Goal: Transaction & Acquisition: Purchase product/service

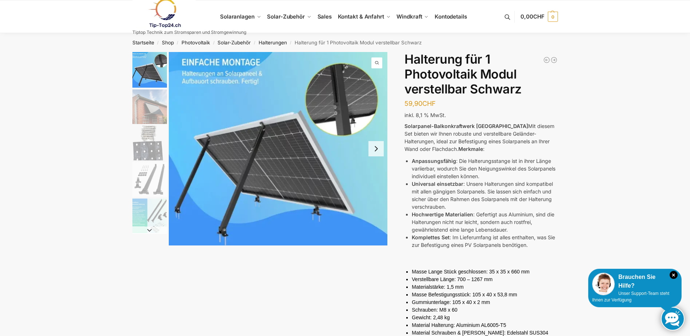
click at [377, 147] on button "Next slide" at bounding box center [375, 148] width 15 height 15
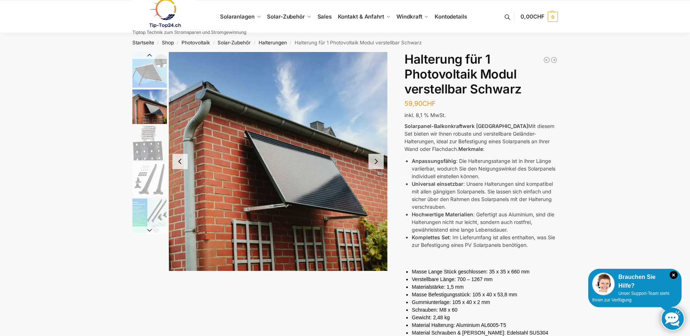
click at [377, 147] on img "2 / 5" at bounding box center [278, 161] width 219 height 219
click at [374, 162] on button "Next slide" at bounding box center [375, 161] width 15 height 15
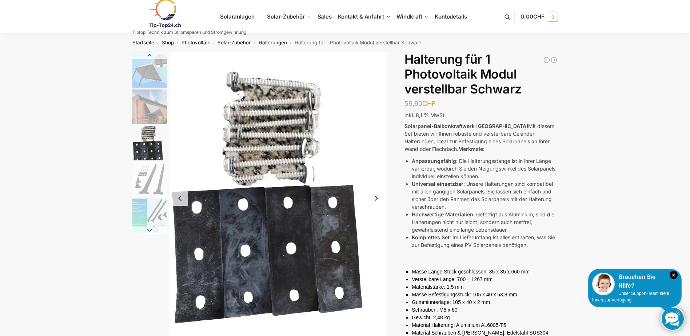
click at [374, 162] on img "3 / 5" at bounding box center [278, 198] width 219 height 292
click at [376, 195] on button "Next slide" at bounding box center [375, 198] width 15 height 15
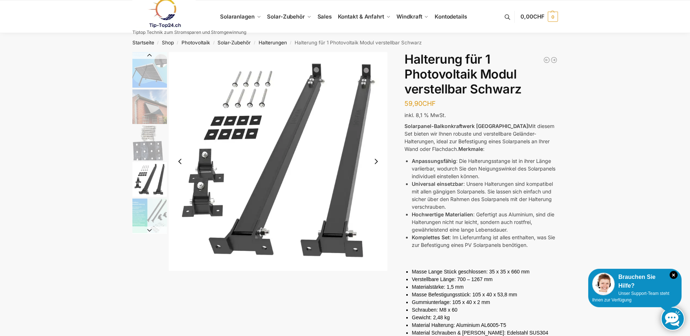
click at [375, 162] on button "Next slide" at bounding box center [375, 161] width 15 height 15
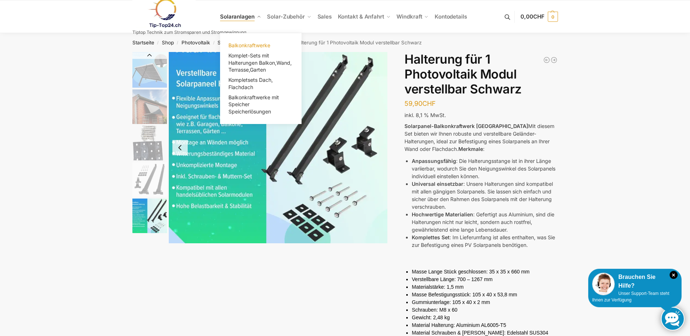
click at [245, 45] on span "Balkonkraftwerke" at bounding box center [249, 45] width 42 height 6
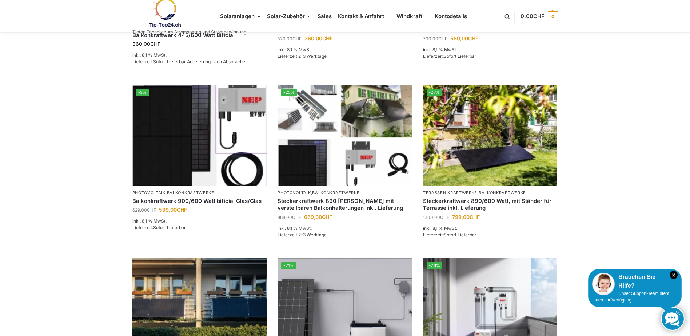
scroll to position [237, 0]
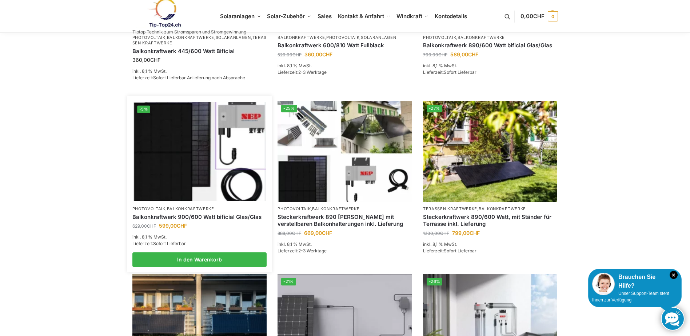
click at [173, 214] on link "Balkonkraftwerk 900/600 Watt bificial Glas/Glas" at bounding box center [199, 216] width 135 height 7
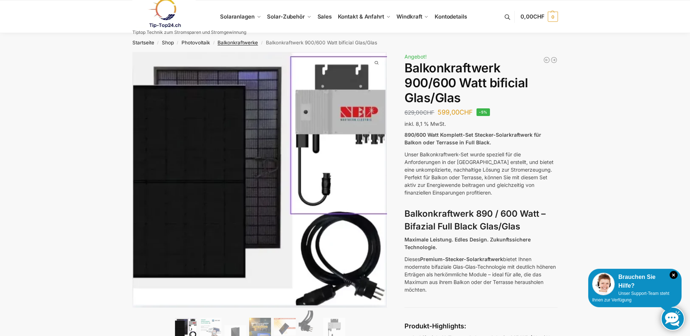
click at [235, 44] on link "Balkonkraftwerke" at bounding box center [237, 43] width 40 height 6
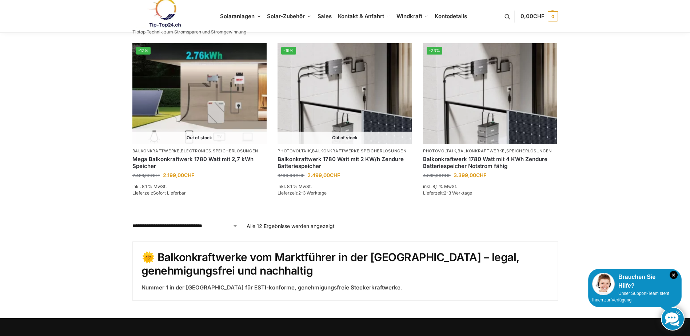
scroll to position [655, 0]
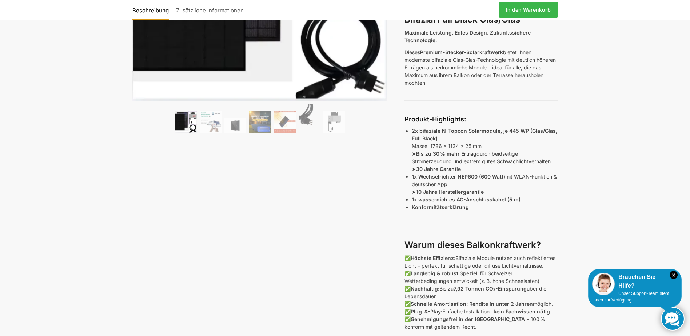
scroll to position [218, 0]
